Goal: Information Seeking & Learning: Learn about a topic

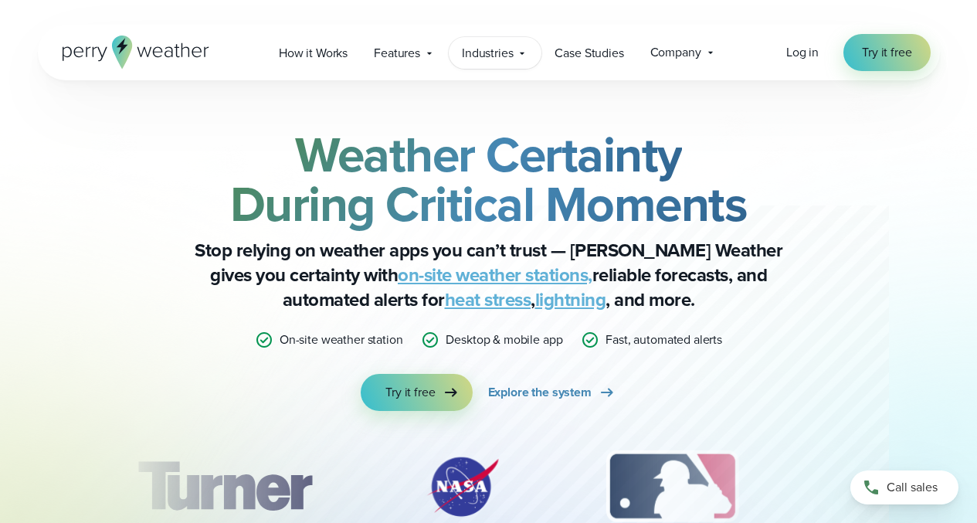
click at [540, 50] on div "Industries Featured Case Study How PGA of America is Prioritizing Golfer Safety…" at bounding box center [495, 53] width 93 height 32
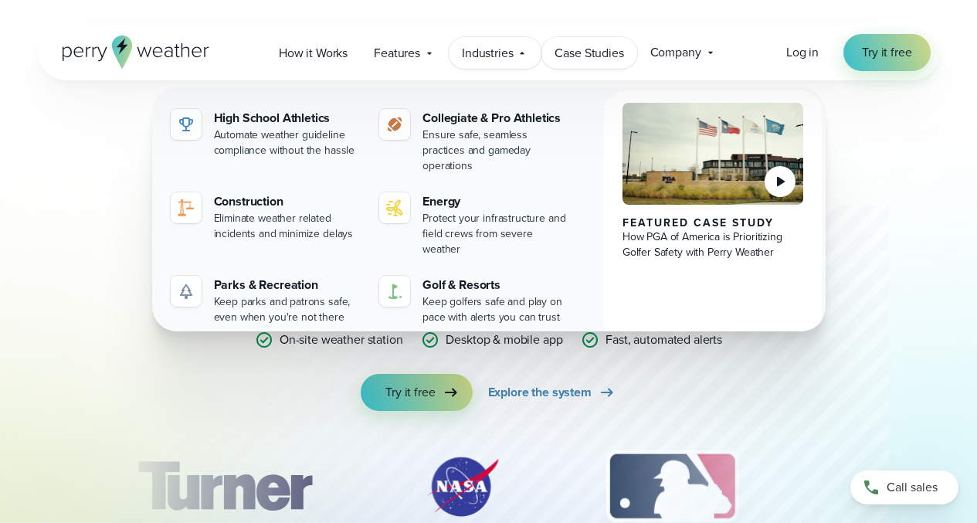
click at [566, 55] on span "Case Studies" at bounding box center [589, 53] width 69 height 19
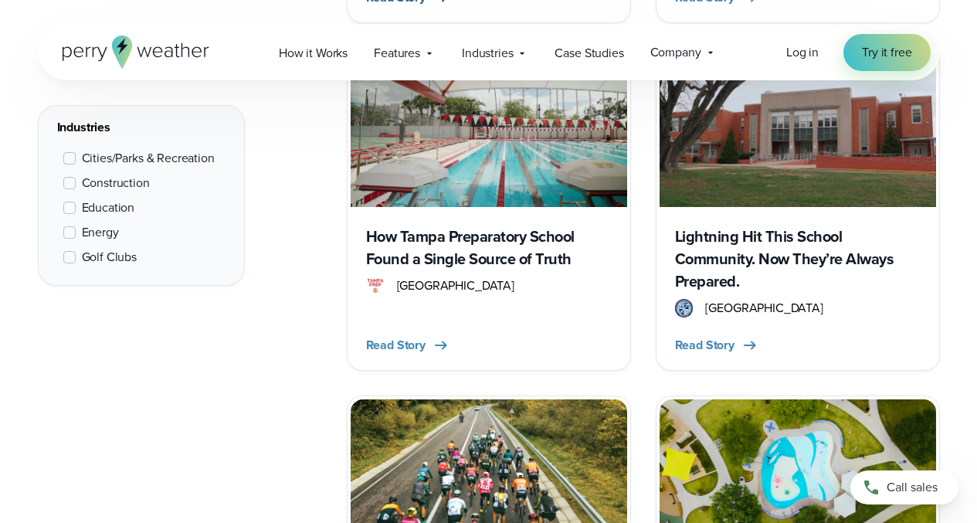
scroll to position [1218, 0]
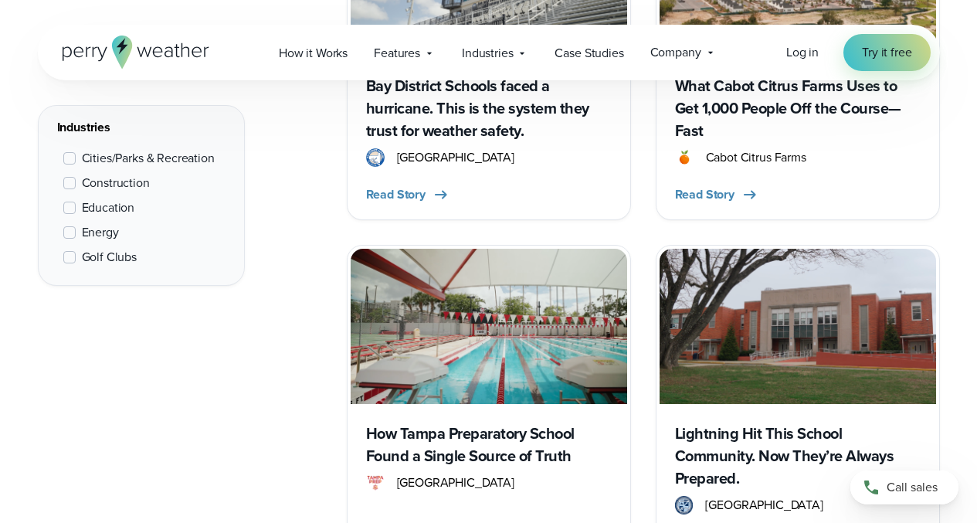
click at [202, 166] on span "Cities/Parks & Recreation" at bounding box center [148, 158] width 133 height 19
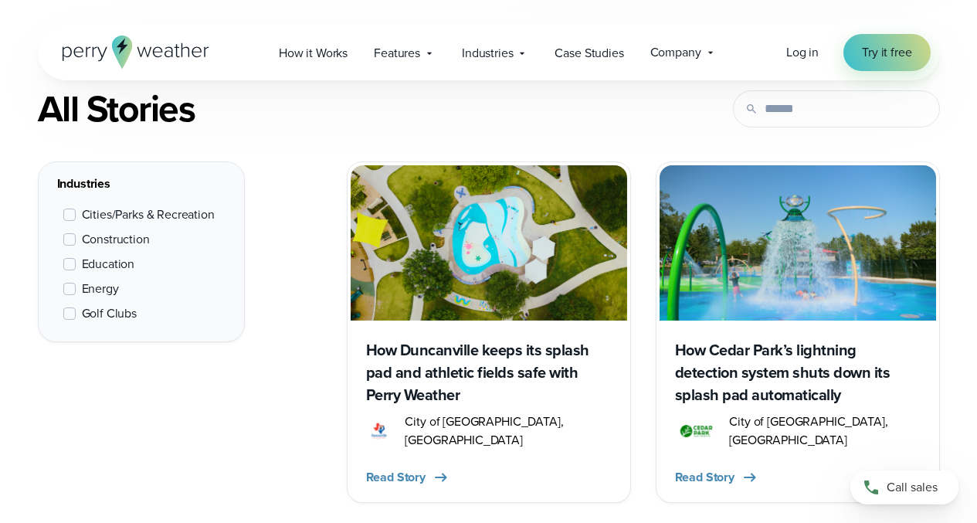
scroll to position [605, 0]
